Goal: Transaction & Acquisition: Purchase product/service

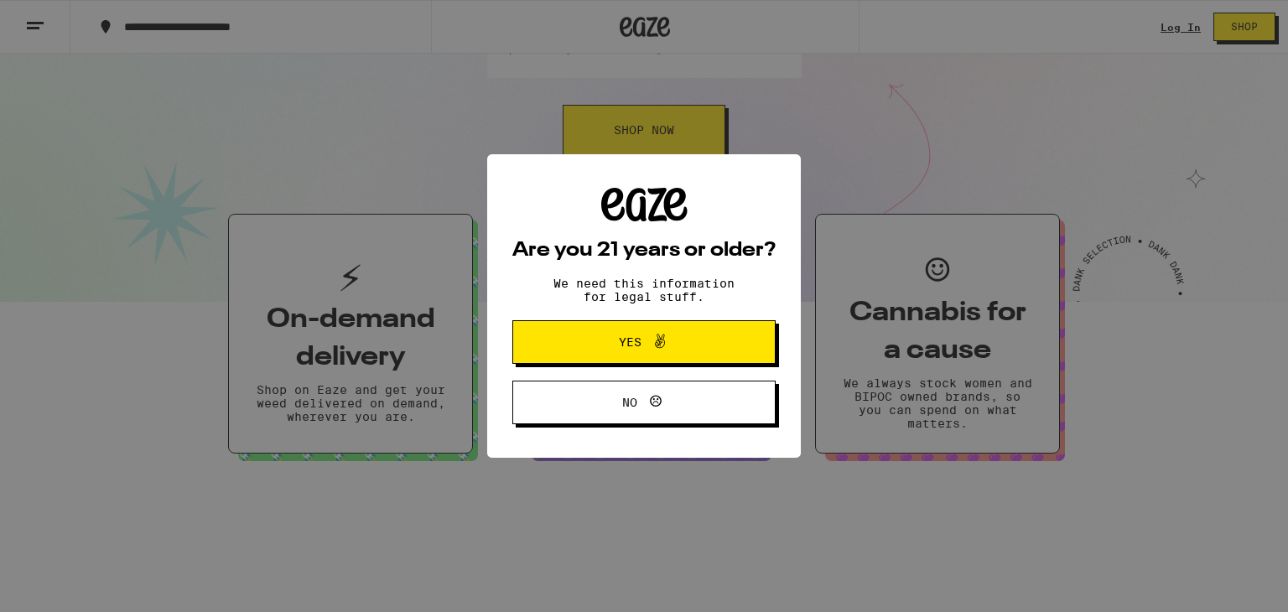
click at [654, 332] on icon at bounding box center [660, 341] width 20 height 20
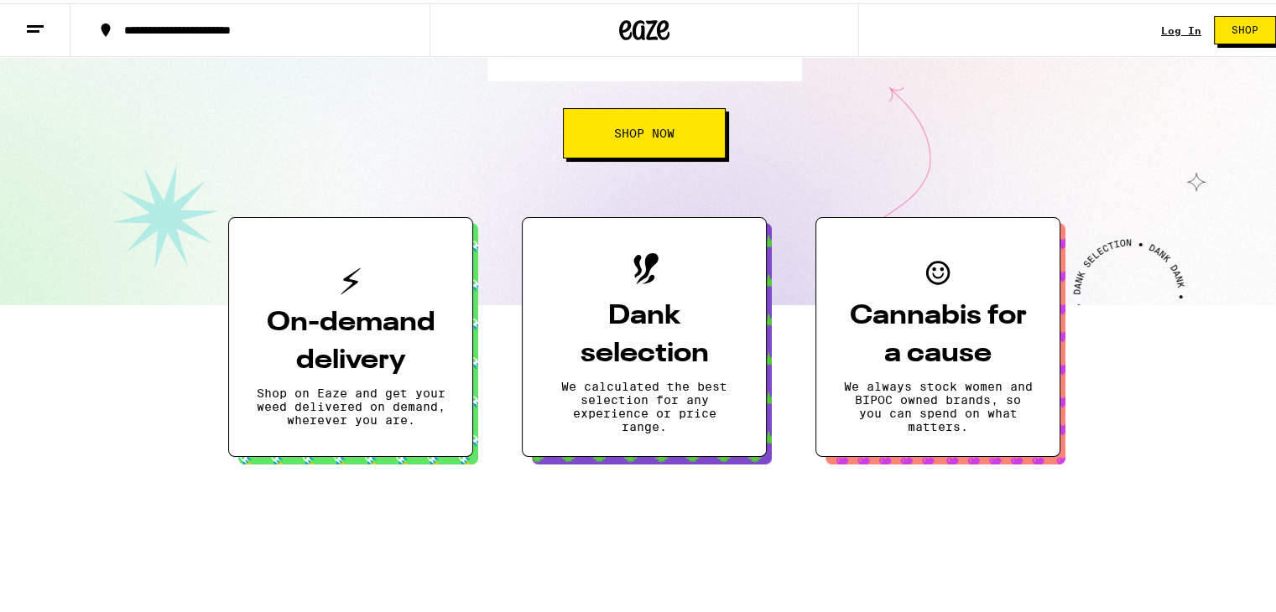
drag, startPoint x: 439, startPoint y: 335, endPoint x: 637, endPoint y: 122, distance: 290.1
click at [636, 124] on span "Shop Now" at bounding box center [644, 130] width 60 height 12
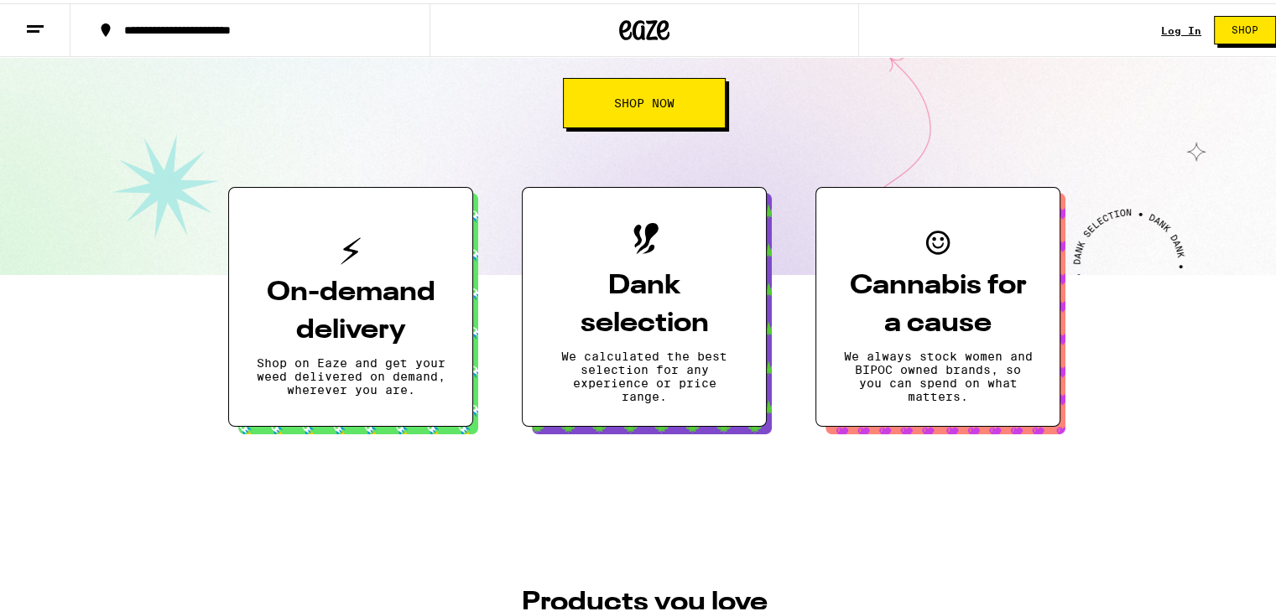
click at [628, 125] on button "Shop Now" at bounding box center [644, 100] width 163 height 50
click at [628, 106] on span "Shop Now" at bounding box center [644, 100] width 60 height 12
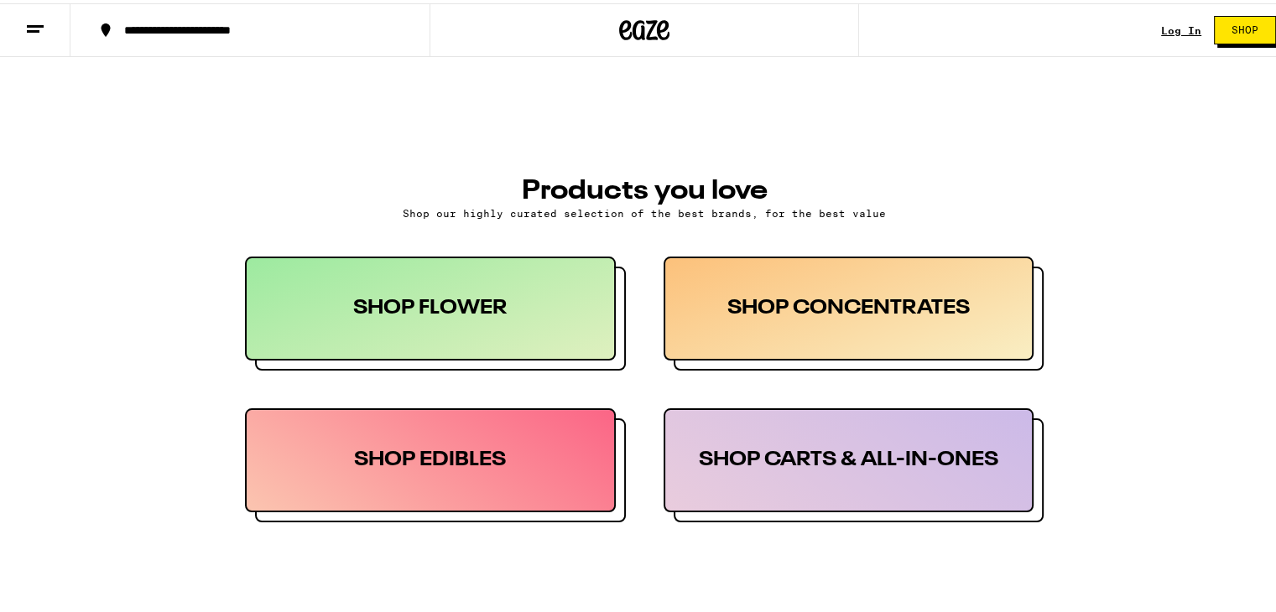
scroll to position [755, 0]
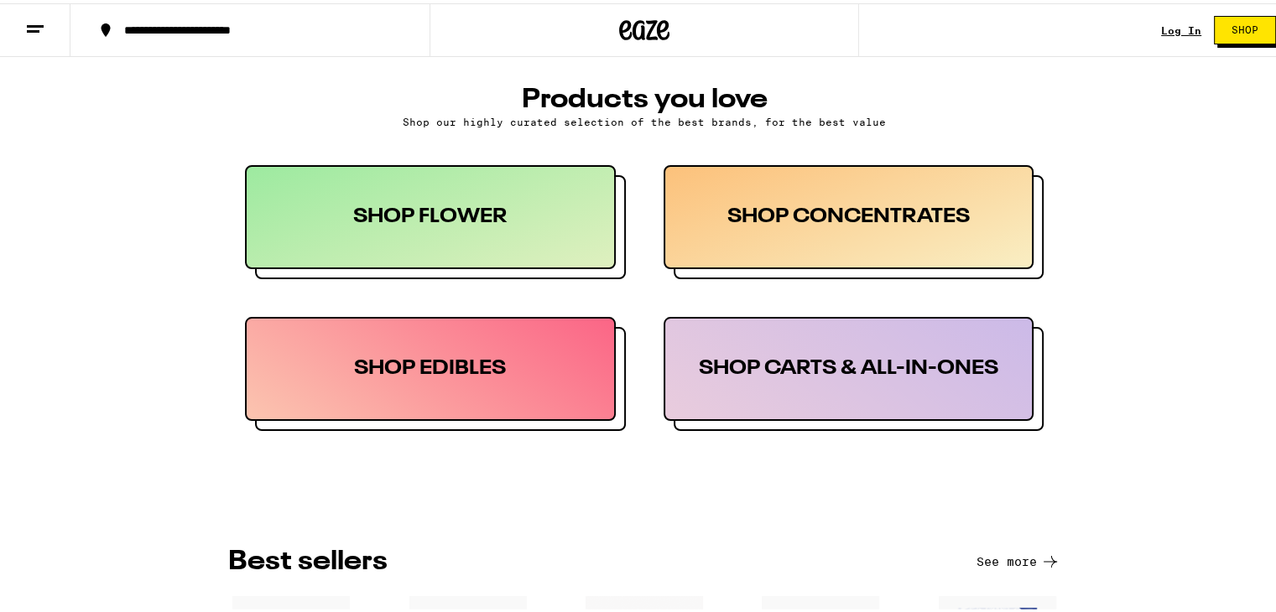
click at [467, 266] on div "SHOP FLOWER" at bounding box center [430, 214] width 371 height 104
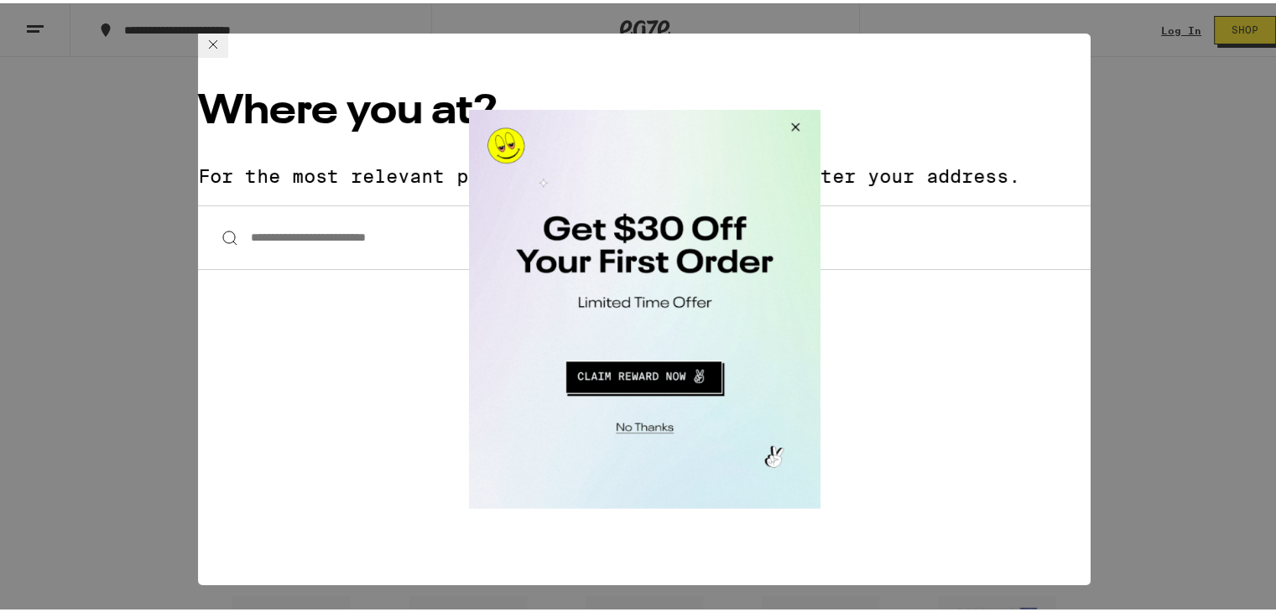
click at [648, 415] on button "Close Modal" at bounding box center [640, 425] width 341 height 26
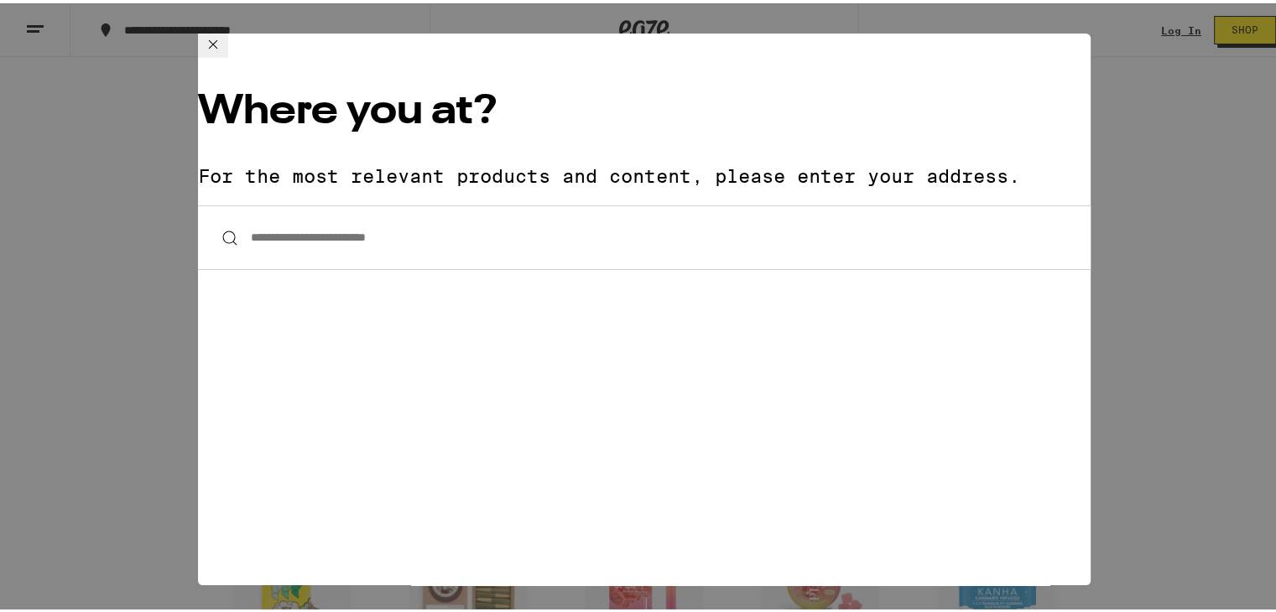
scroll to position [922, 0]
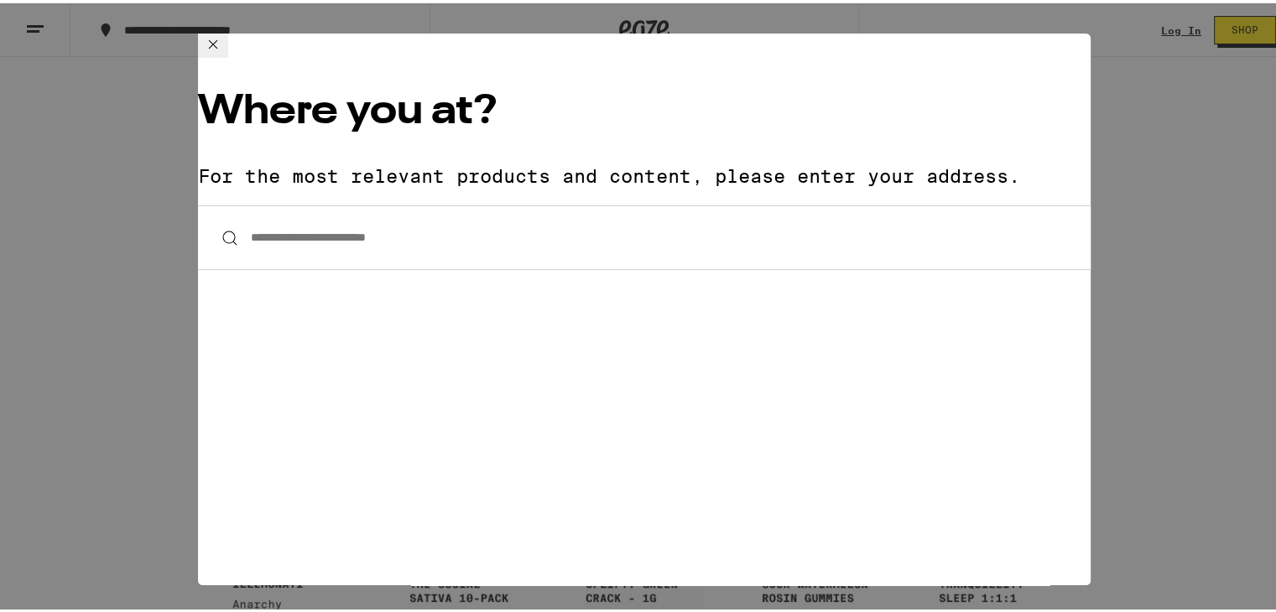
click at [223, 49] on icon at bounding box center [213, 41] width 20 height 20
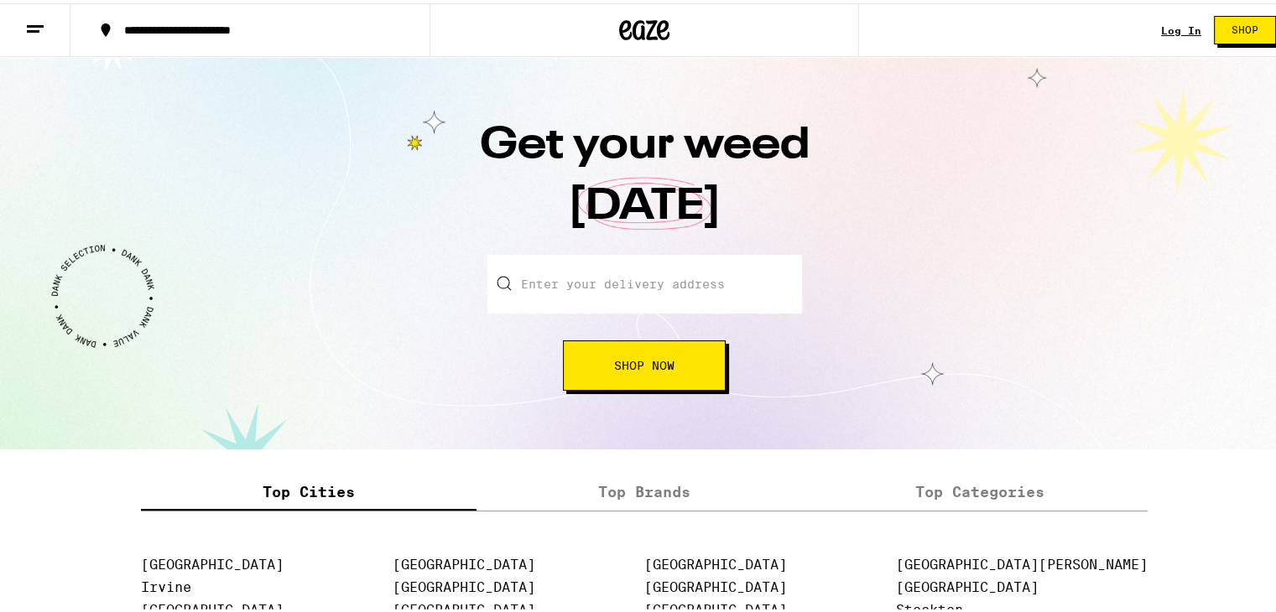
scroll to position [1761, 0]
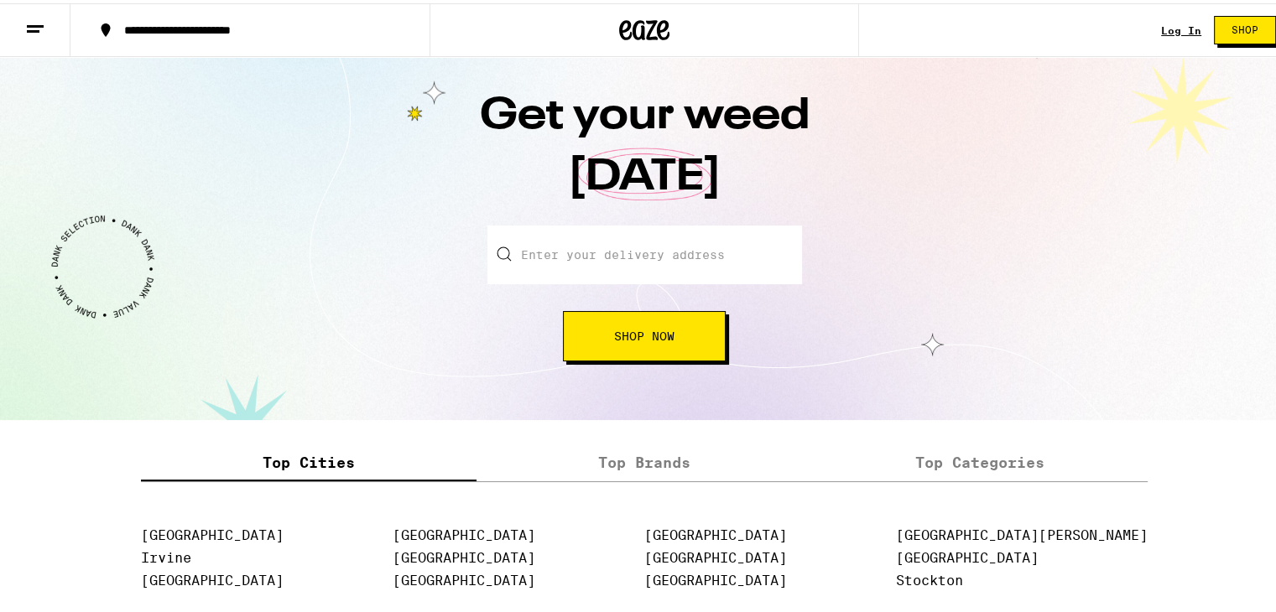
click at [663, 339] on span "Shop Now" at bounding box center [644, 333] width 60 height 12
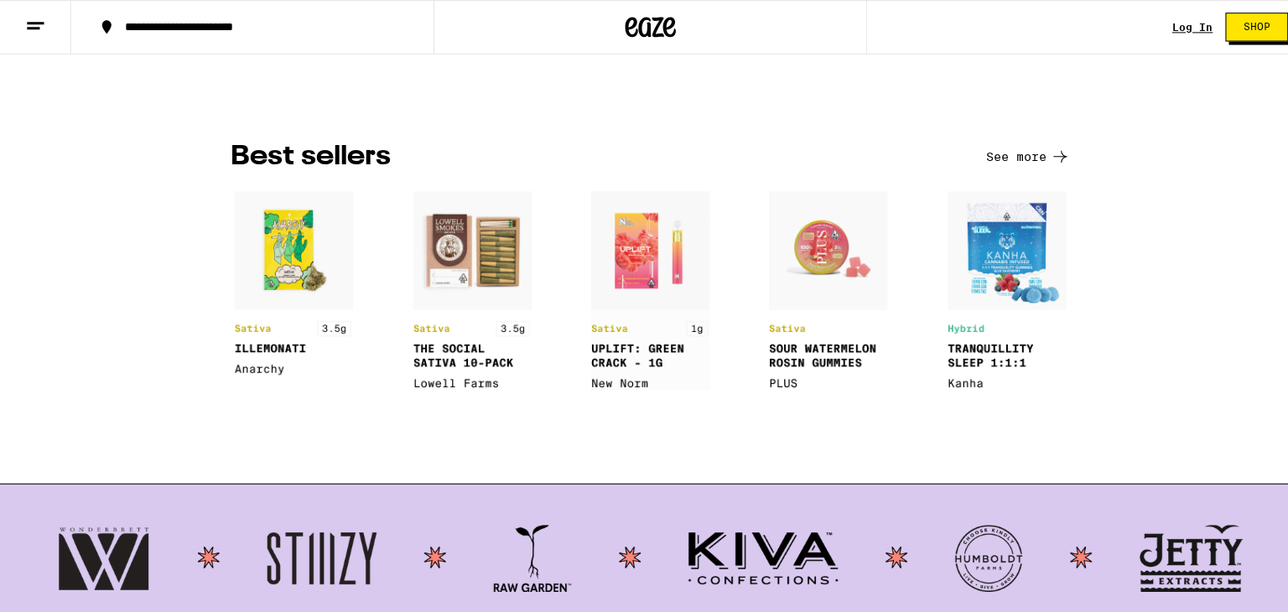
scroll to position [1090, 0]
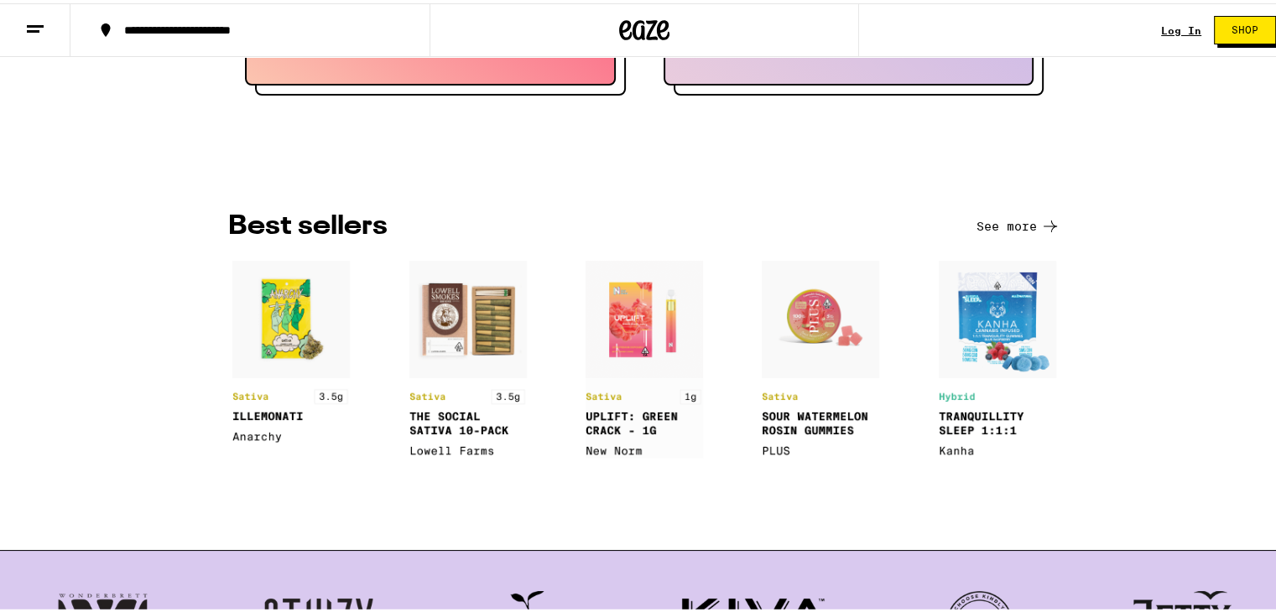
click at [285, 364] on img at bounding box center [290, 348] width 117 height 183
